Goal: Information Seeking & Learning: Learn about a topic

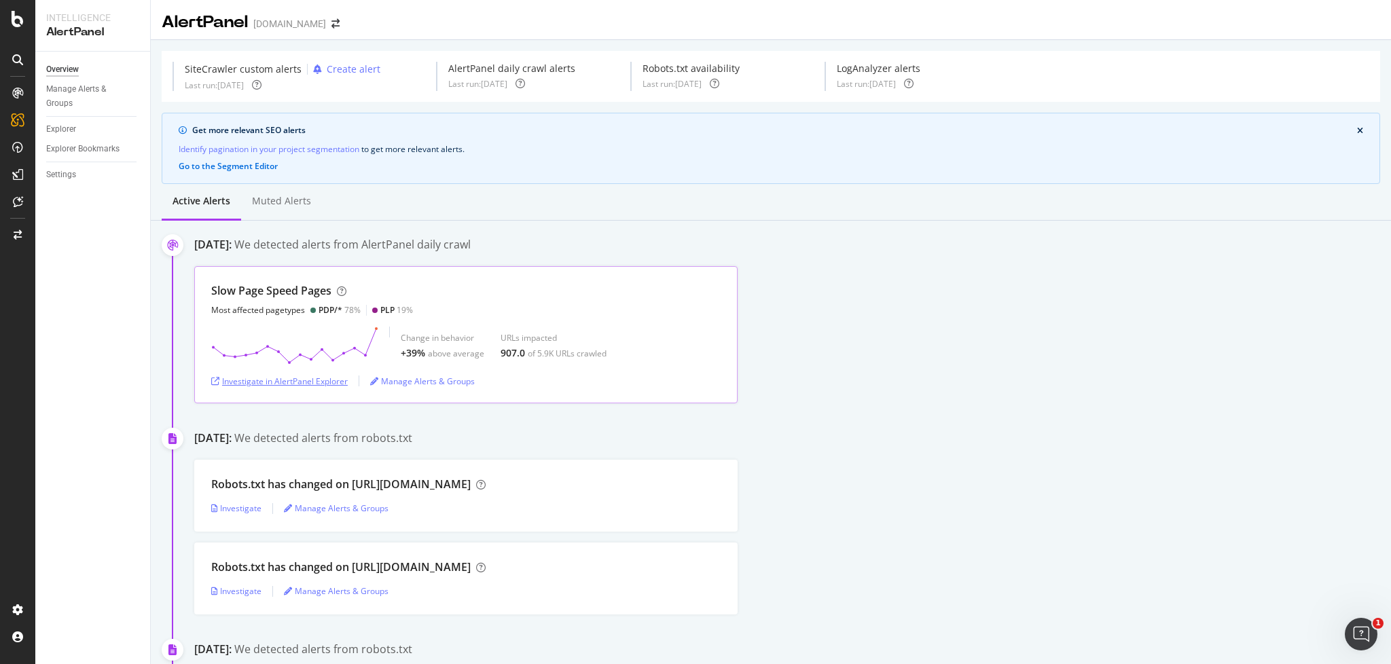
click at [304, 380] on div "Investigate in AlertPanel Explorer" at bounding box center [279, 382] width 136 height 12
drag, startPoint x: 322, startPoint y: 309, endPoint x: 299, endPoint y: 359, distance: 55.3
click at [322, 309] on div "PDP/*" at bounding box center [330, 310] width 24 height 12
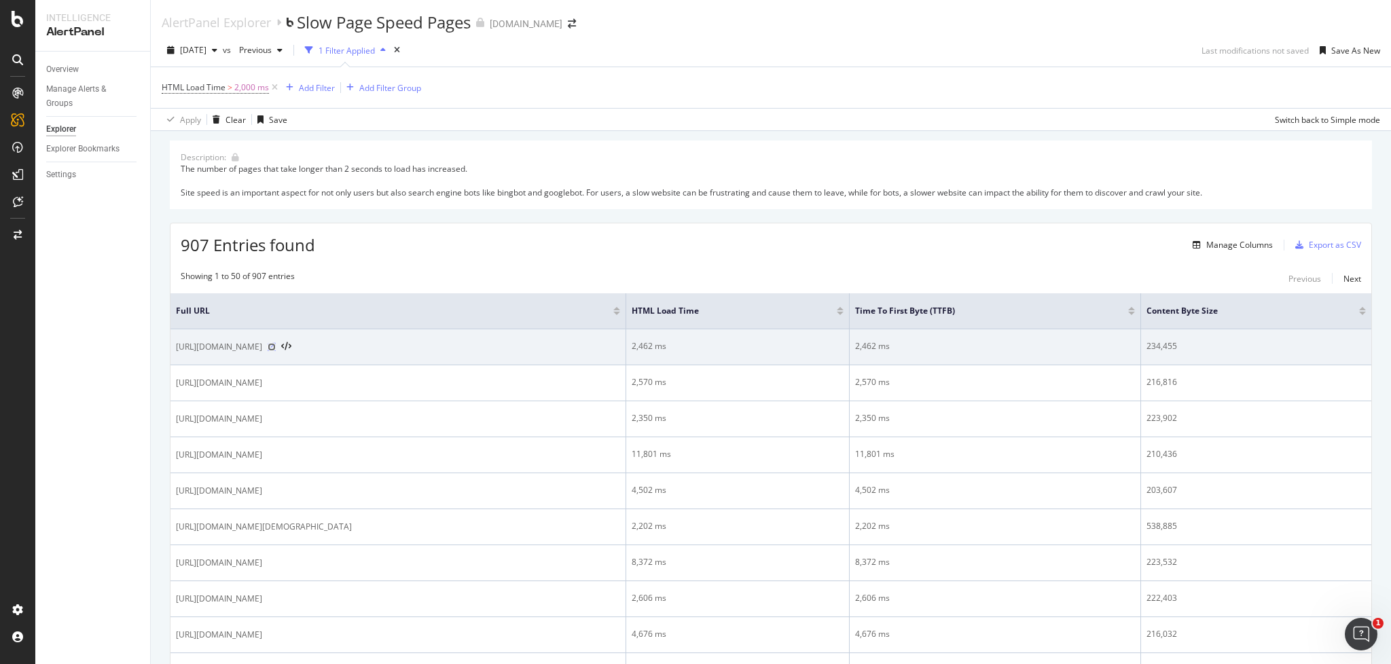
click at [276, 345] on icon at bounding box center [272, 347] width 8 height 8
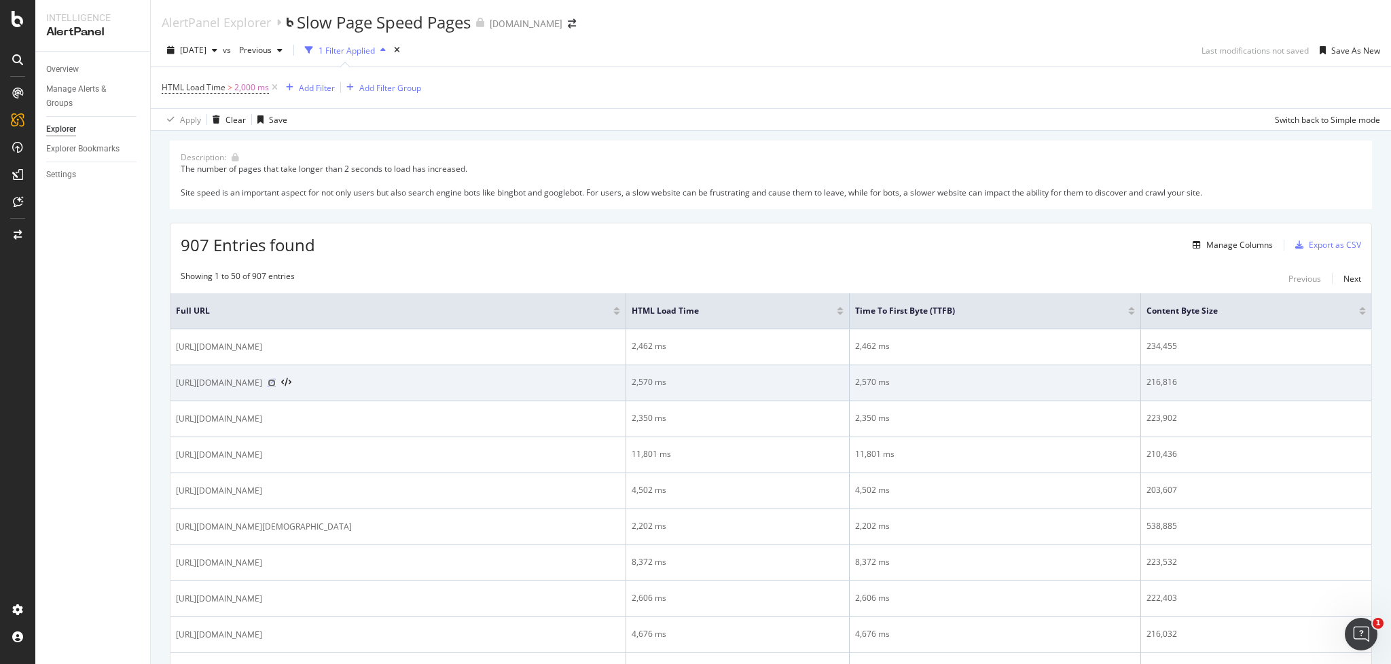
click at [276, 386] on icon at bounding box center [272, 383] width 8 height 8
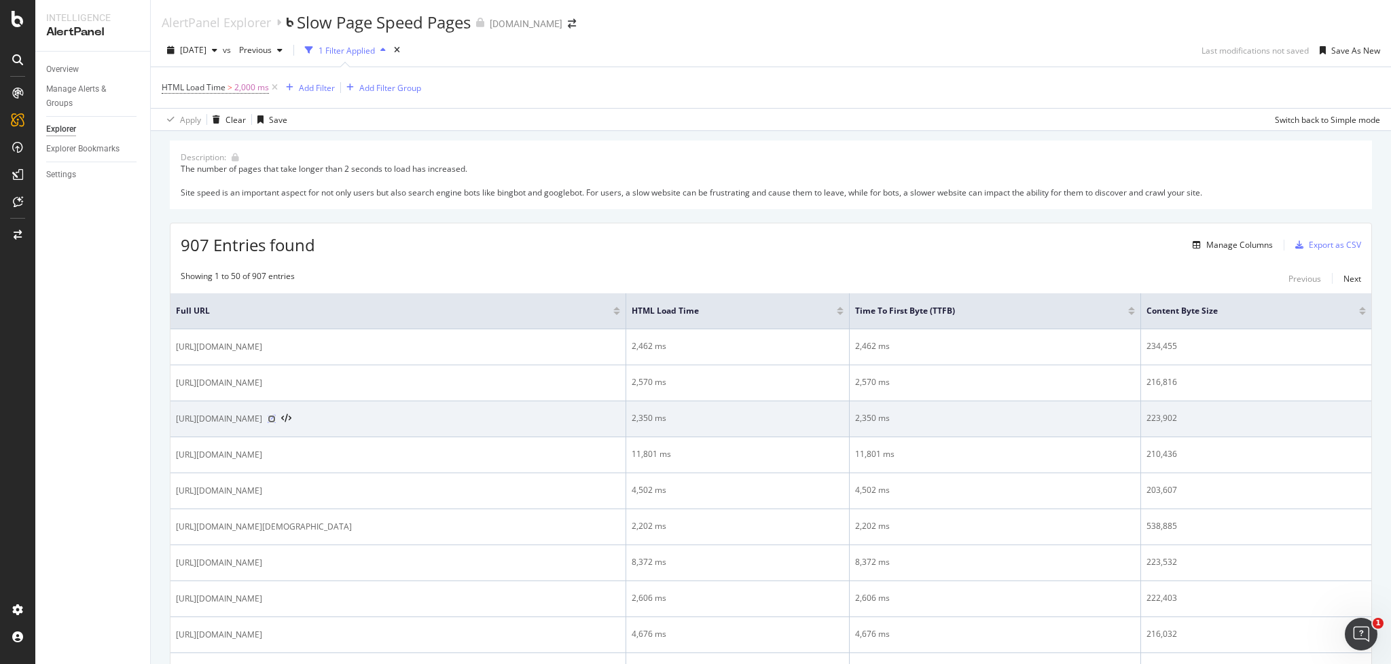
click at [276, 418] on icon at bounding box center [272, 419] width 8 height 8
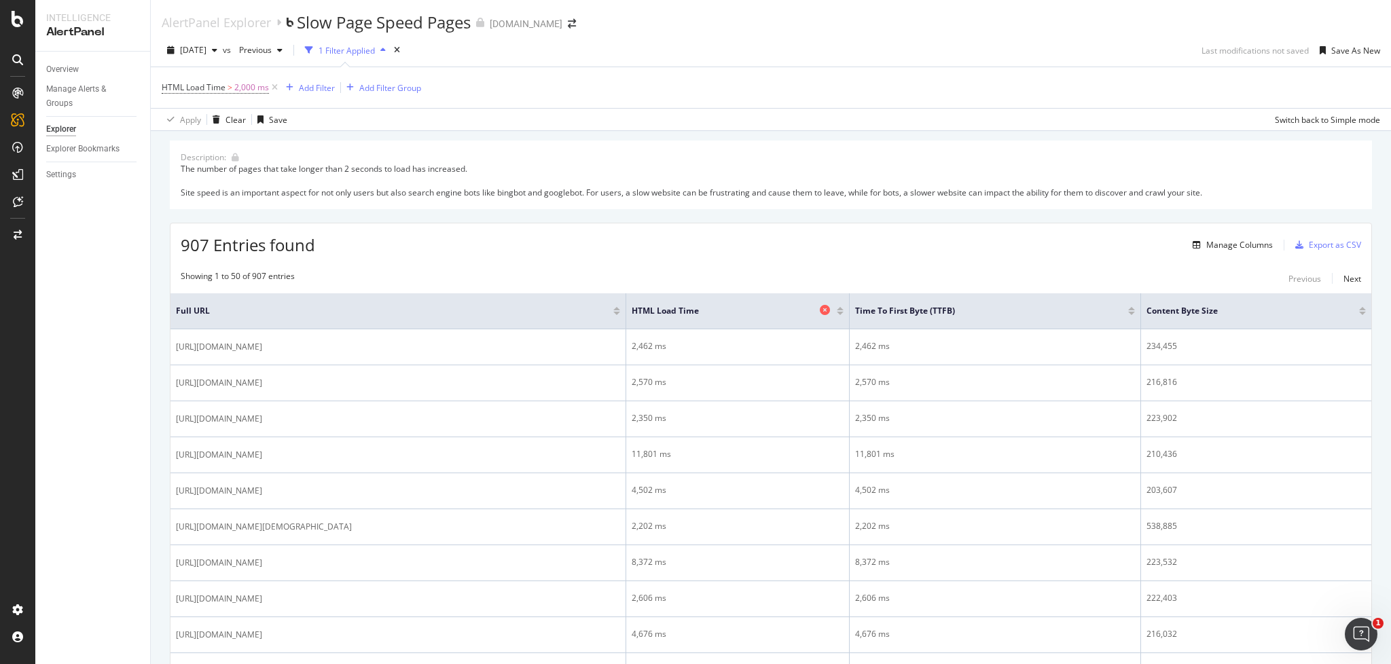
click at [801, 310] on span "HTML Load Time" at bounding box center [724, 311] width 184 height 12
click at [843, 314] on div "HTML Load Time" at bounding box center [737, 311] width 211 height 14
click at [843, 313] on div at bounding box center [840, 313] width 7 height 3
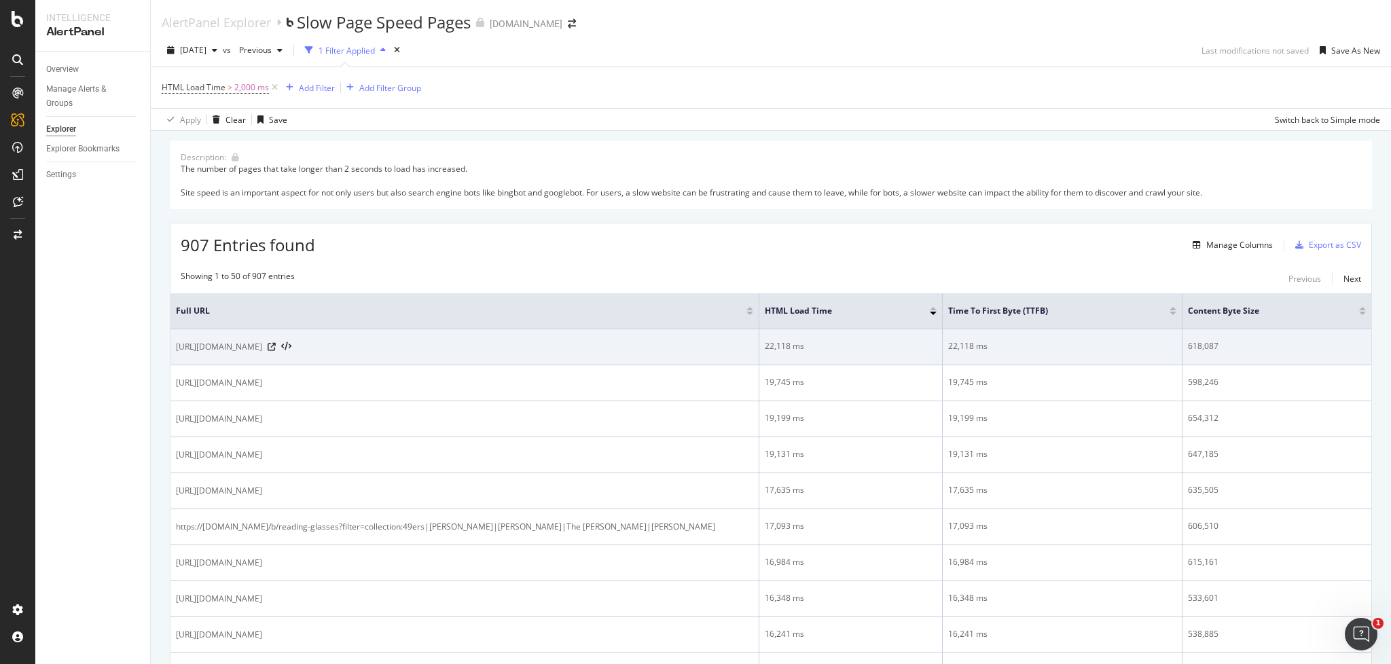
click at [291, 347] on div at bounding box center [280, 347] width 24 height 10
click at [276, 347] on icon at bounding box center [272, 347] width 8 height 8
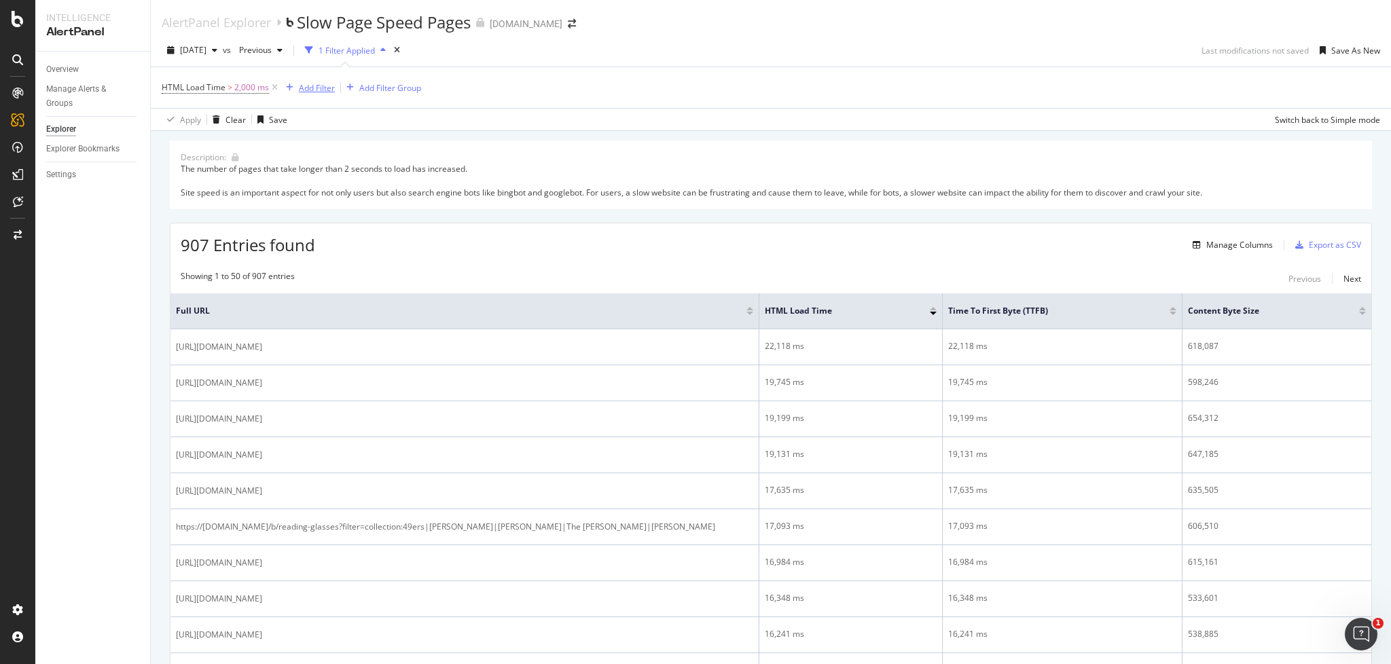
click at [316, 87] on div "Add Filter" at bounding box center [317, 88] width 36 height 12
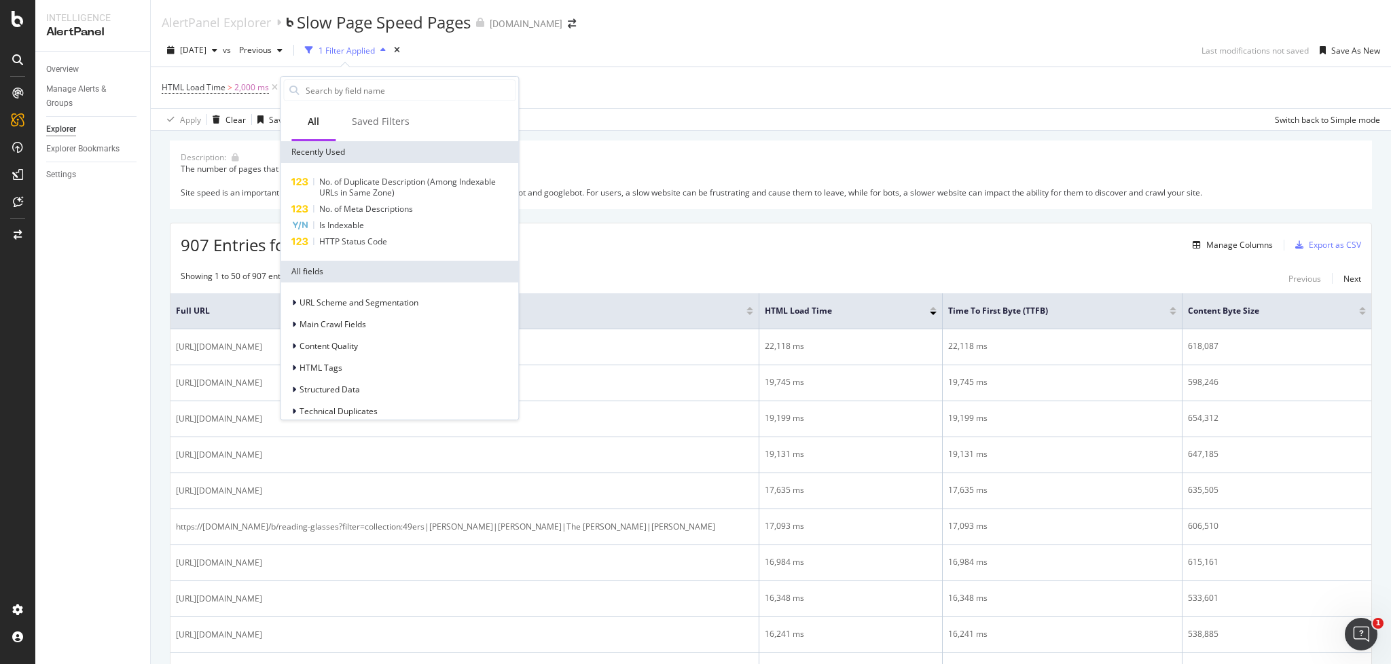
click at [674, 178] on div "The number of pages that take longer than 2 seconds to load has increased. Site…" at bounding box center [771, 180] width 1180 height 35
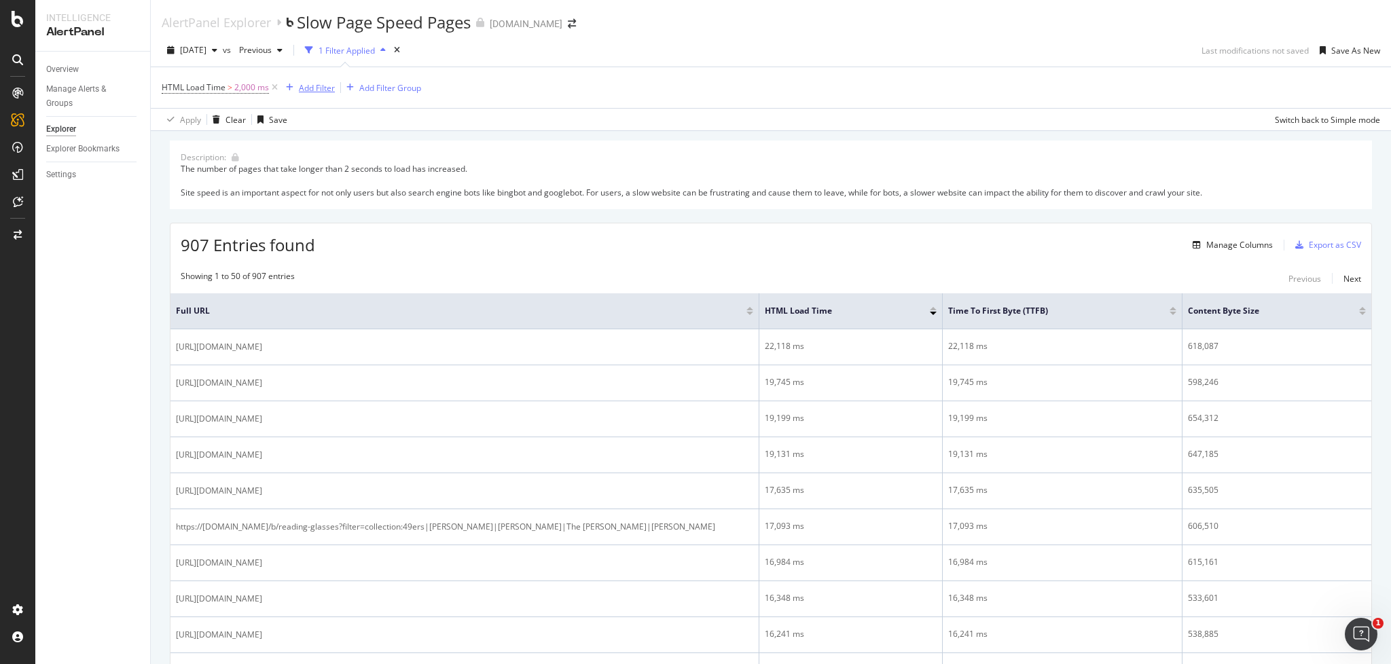
click at [319, 89] on div "Add Filter" at bounding box center [317, 88] width 36 height 12
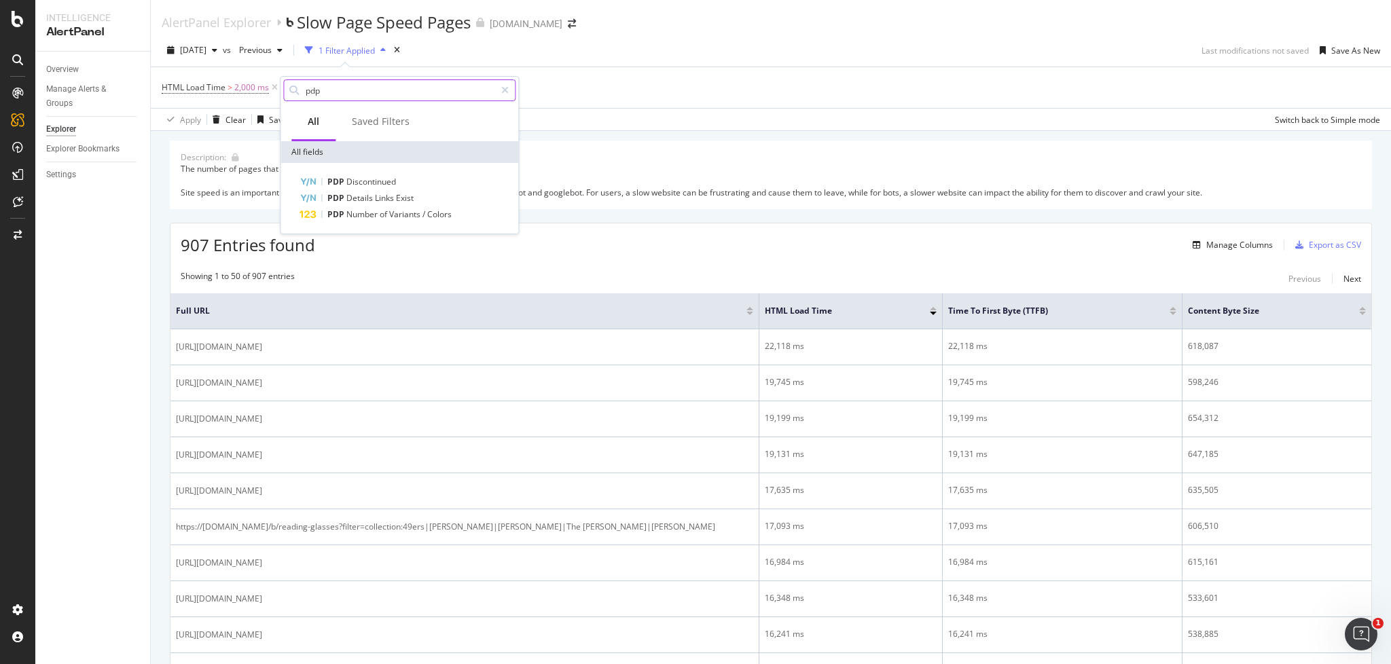
drag, startPoint x: 323, startPoint y: 92, endPoint x: 292, endPoint y: 88, distance: 30.8
click at [292, 88] on div "pdp" at bounding box center [399, 90] width 232 height 22
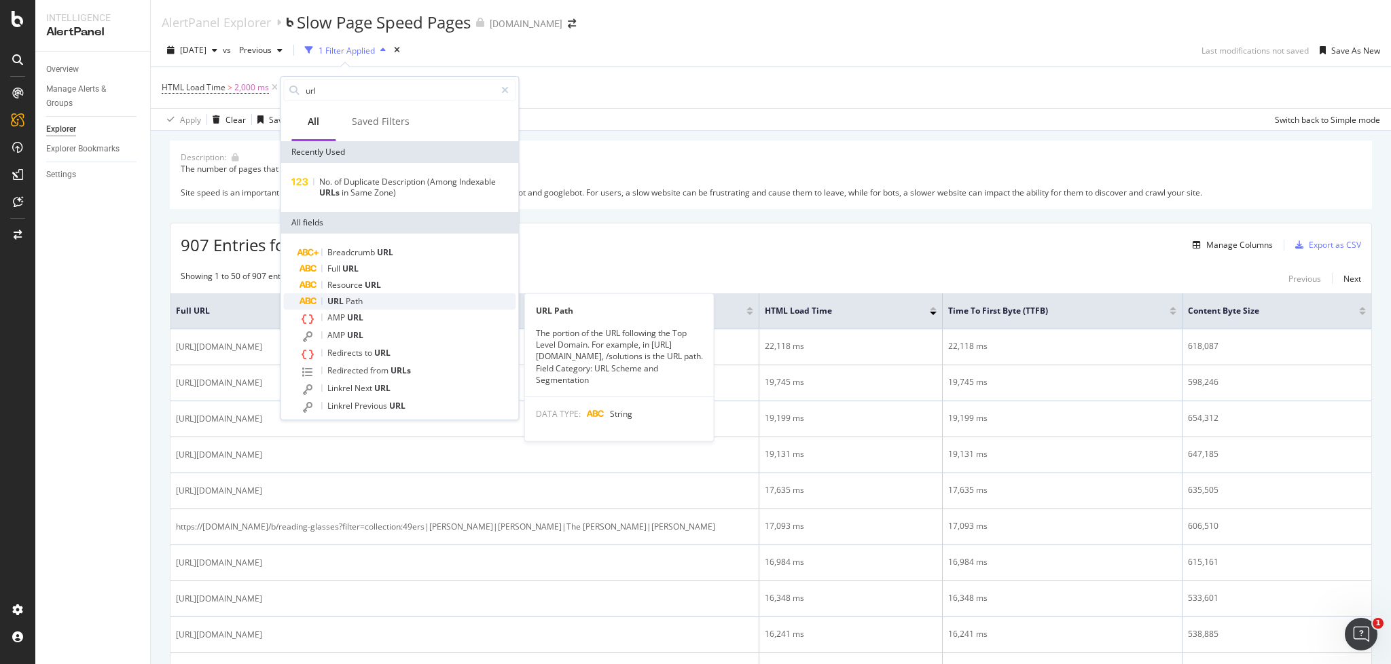
type input "url"
click at [382, 300] on div "URL Path" at bounding box center [407, 301] width 216 height 16
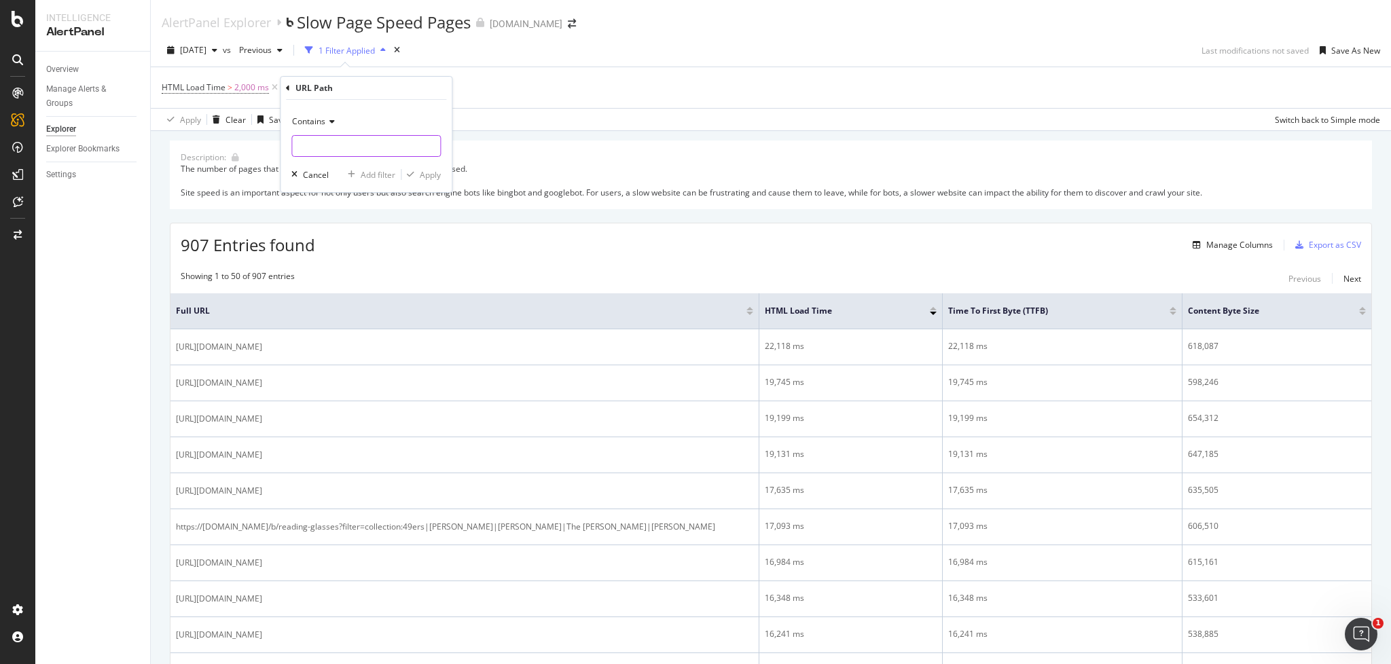
click at [334, 145] on input "text" at bounding box center [366, 146] width 148 height 22
type input "/p/"
click at [416, 170] on div "Apply" at bounding box center [420, 174] width 39 height 12
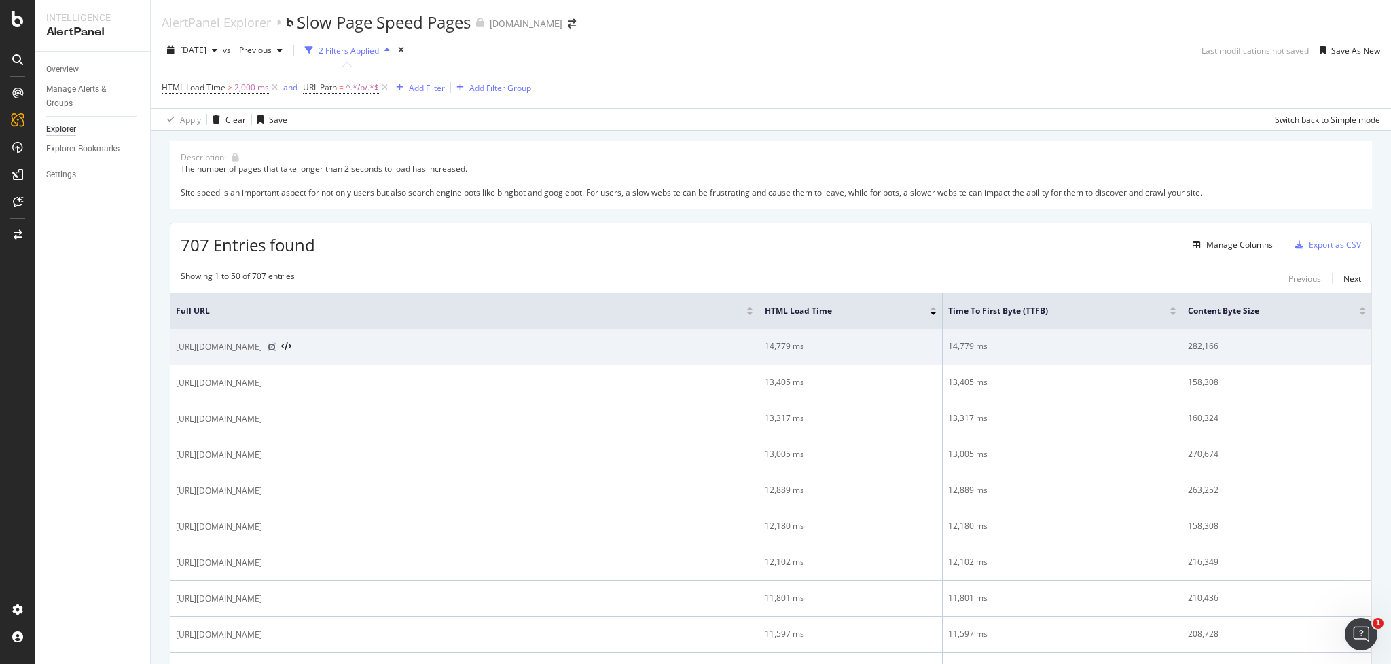
click at [276, 344] on icon at bounding box center [272, 347] width 8 height 8
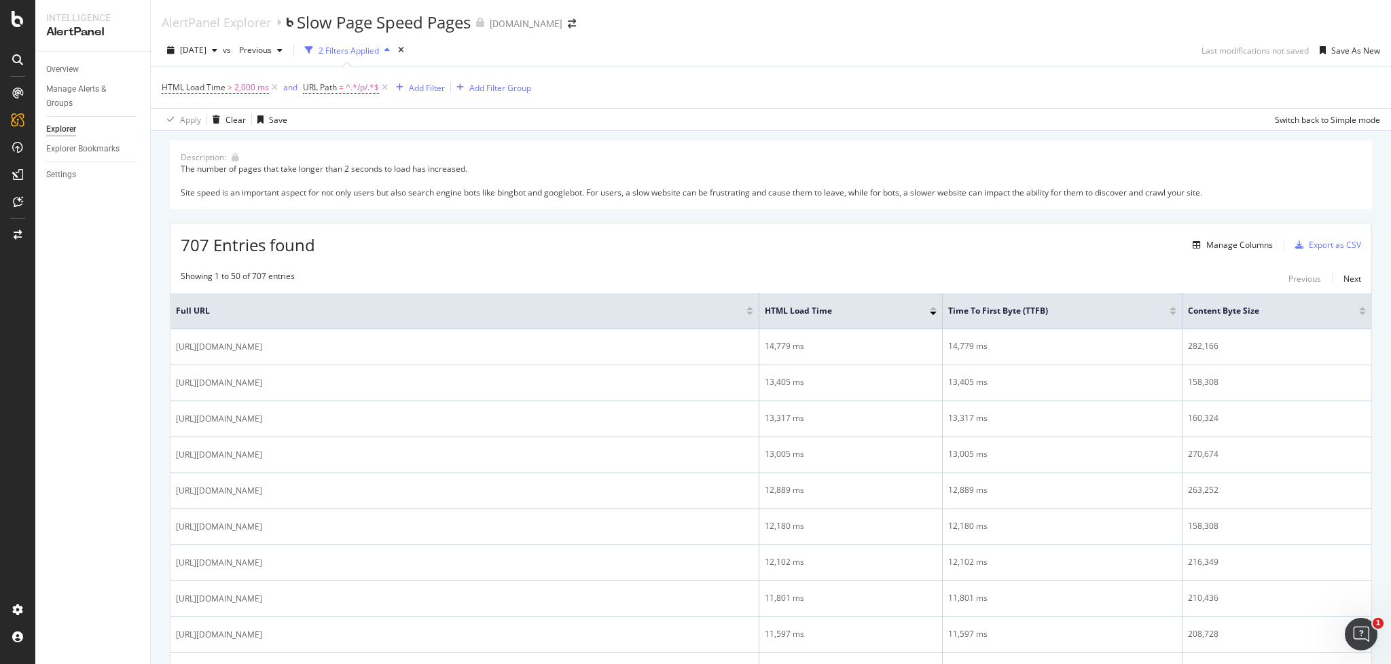
click at [753, 253] on div "707 Entries found Manage Columns Export as CSV" at bounding box center [770, 239] width 1201 height 33
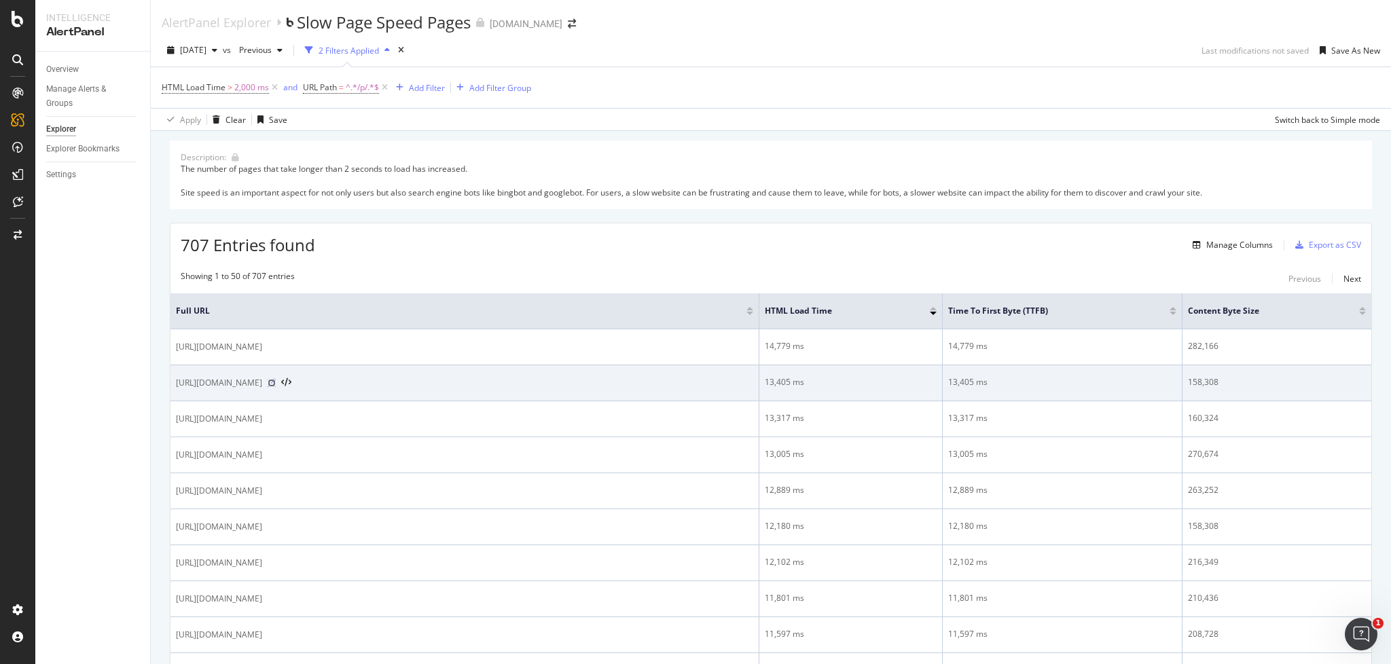
click at [276, 380] on icon at bounding box center [272, 383] width 8 height 8
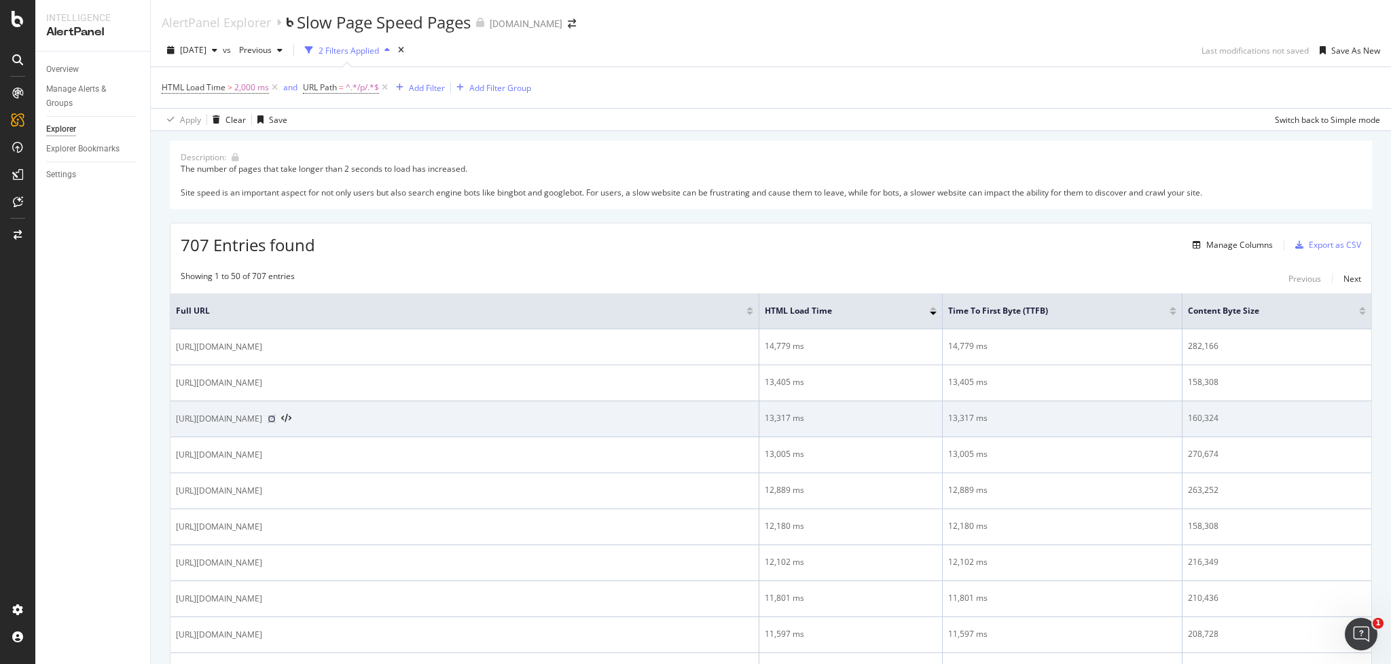
click at [276, 418] on icon at bounding box center [272, 419] width 8 height 8
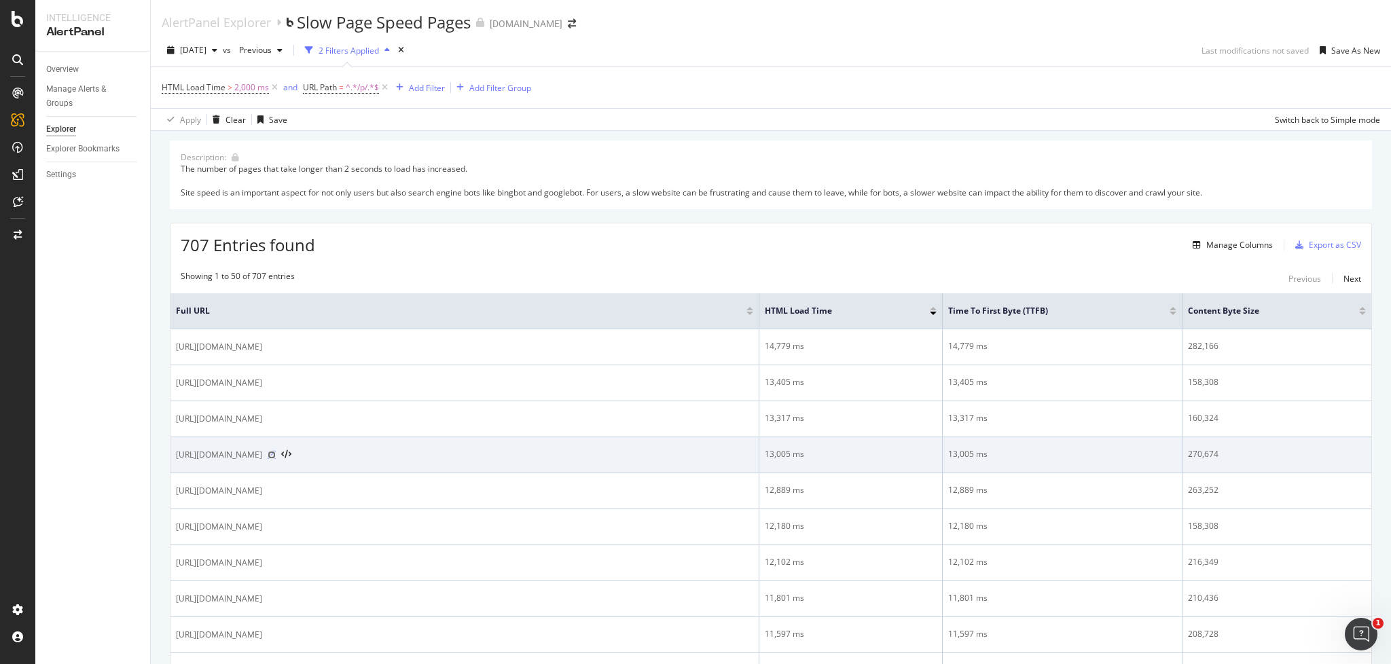
click at [276, 455] on icon at bounding box center [272, 455] width 8 height 8
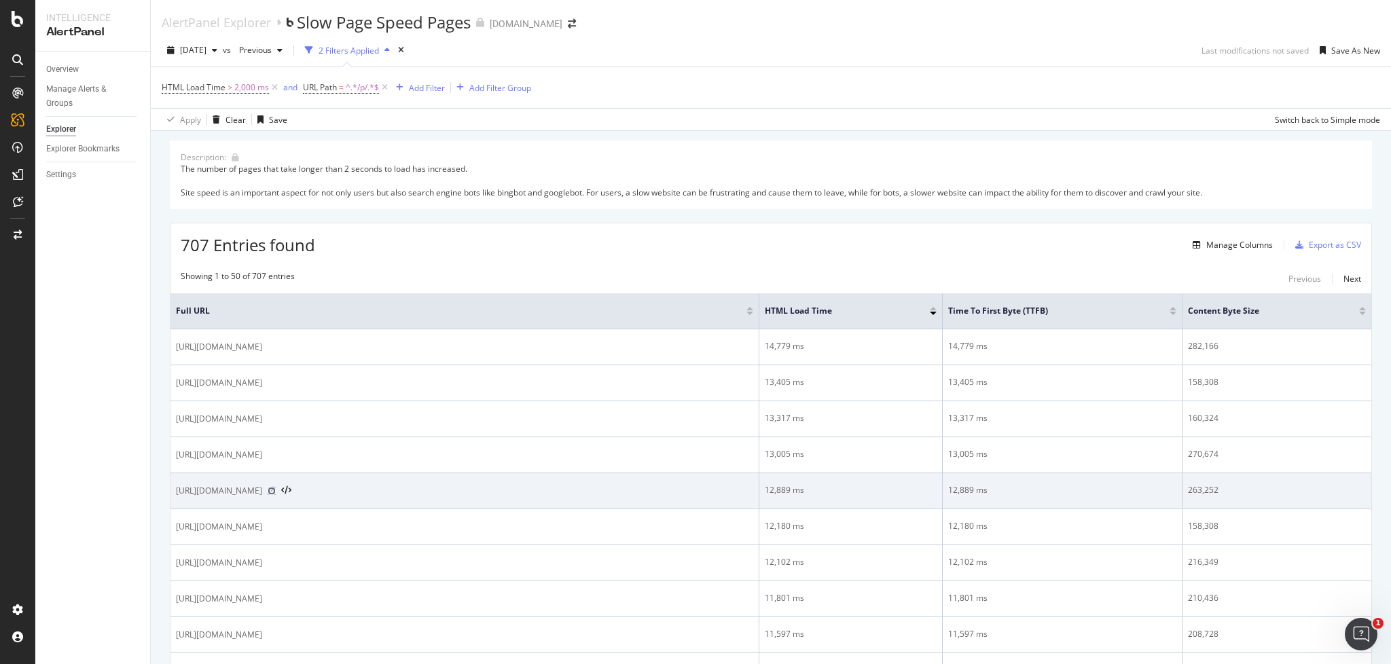
click at [276, 487] on icon at bounding box center [272, 491] width 8 height 8
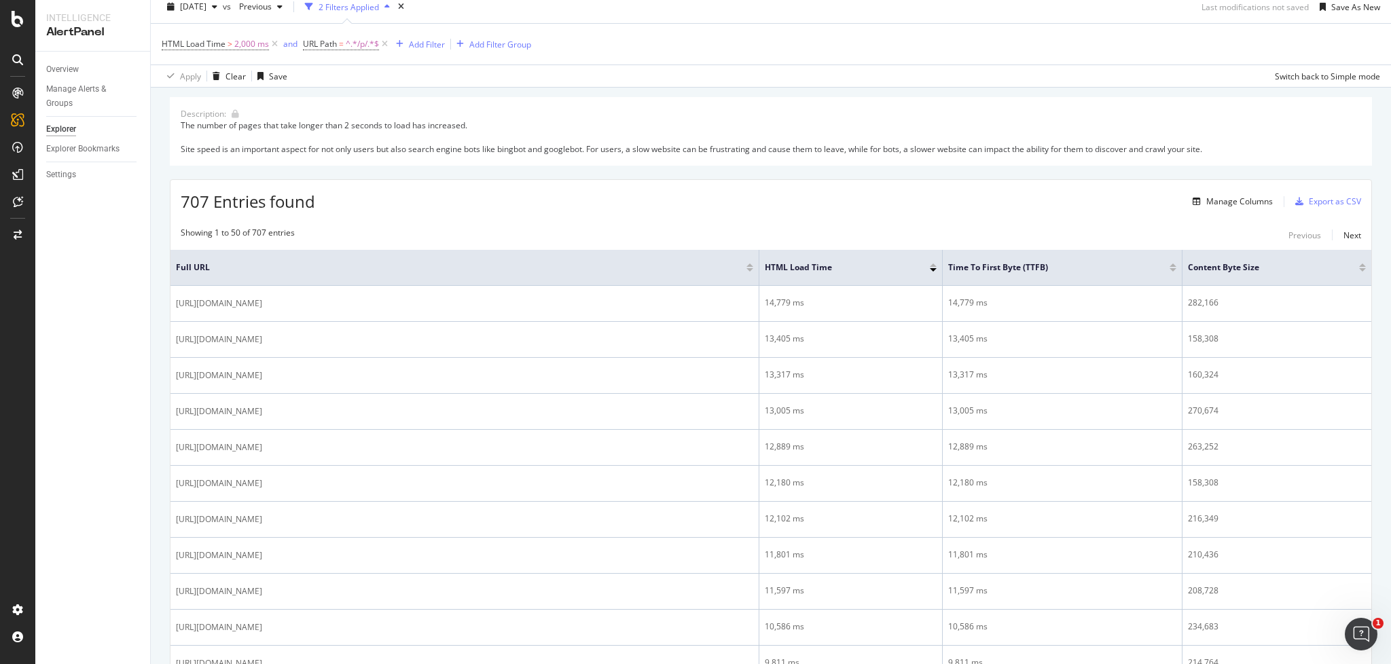
scroll to position [62, 0]
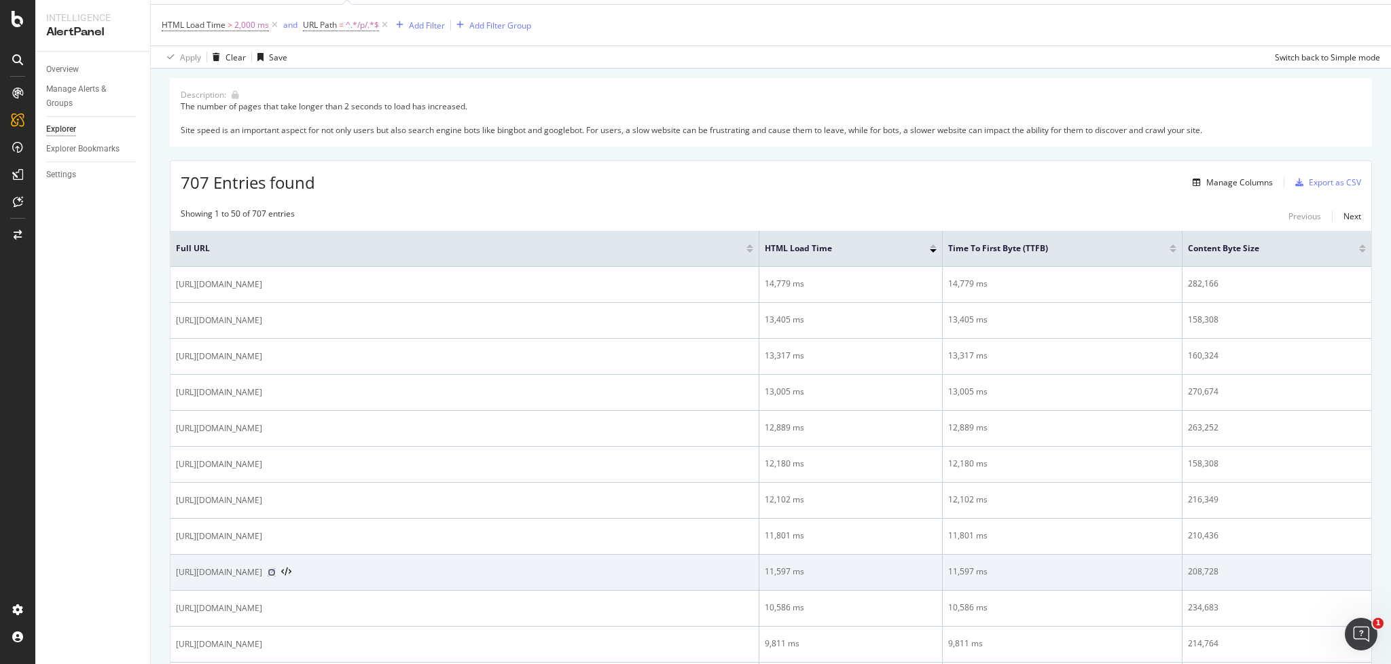
click at [276, 570] on icon at bounding box center [272, 572] width 8 height 8
